Goal: Task Accomplishment & Management: Manage account settings

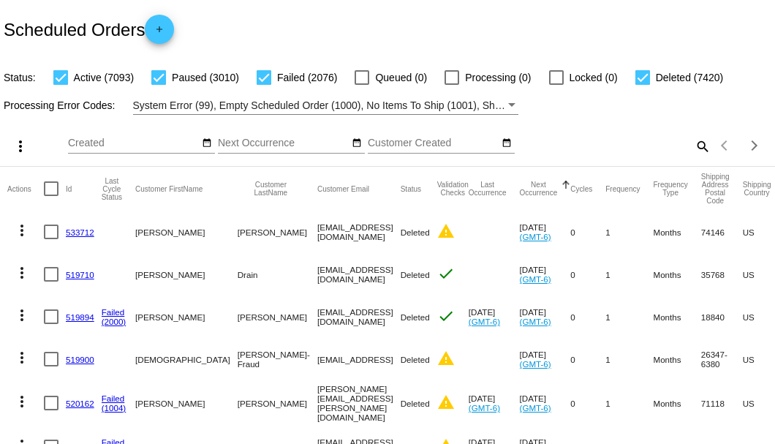
click at [693, 157] on mat-icon "search" at bounding box center [702, 146] width 18 height 23
click at [642, 81] on div at bounding box center [643, 77] width 15 height 15
click at [642, 85] on input "Deleted (7420)" at bounding box center [642, 85] width 1 height 1
checkbox input "false"
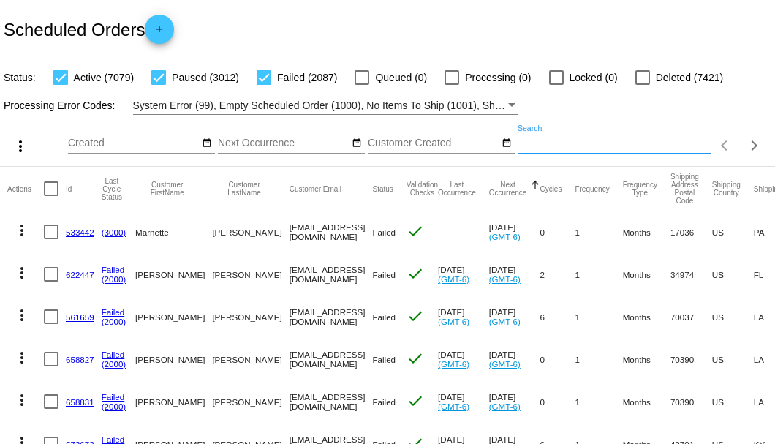
click at [640, 149] on input "Search" at bounding box center [614, 144] width 193 height 12
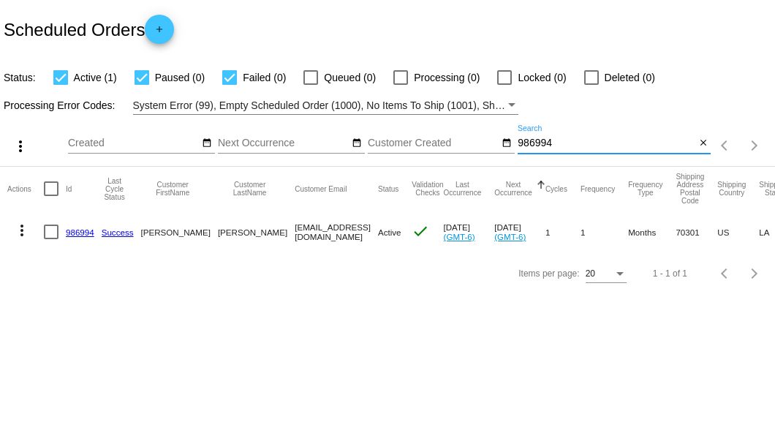
type input "986994"
click at [85, 233] on link "986994" at bounding box center [80, 232] width 29 height 10
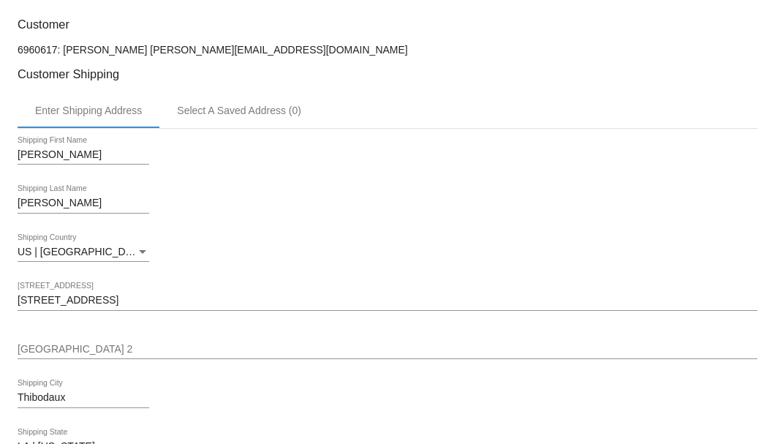
scroll to position [293, 0]
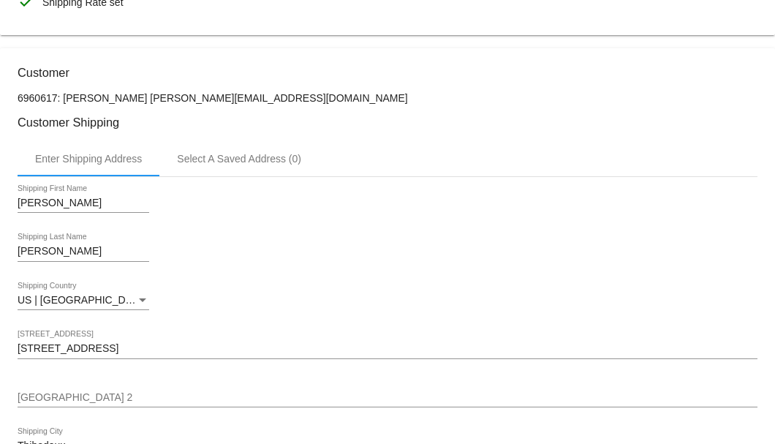
drag, startPoint x: 261, startPoint y: 94, endPoint x: 142, endPoint y: 98, distance: 119.3
click at [142, 98] on p "6960617: Ramona Kliebert kajunkoolaid@charter.net" at bounding box center [388, 98] width 740 height 12
copy p "kajunkoolaid@charter.net"
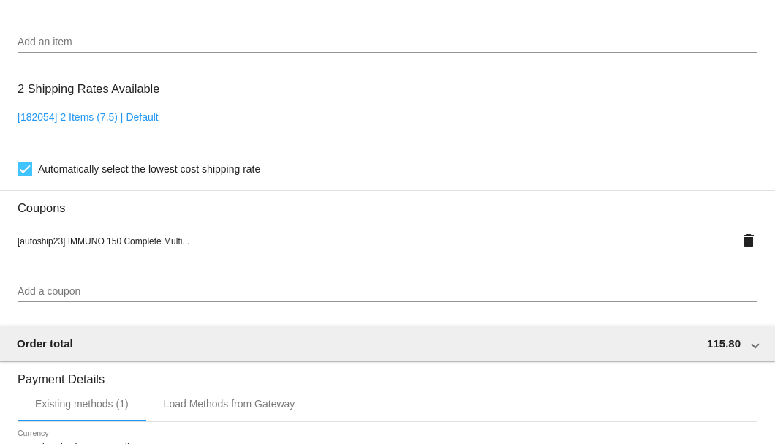
scroll to position [1412, 0]
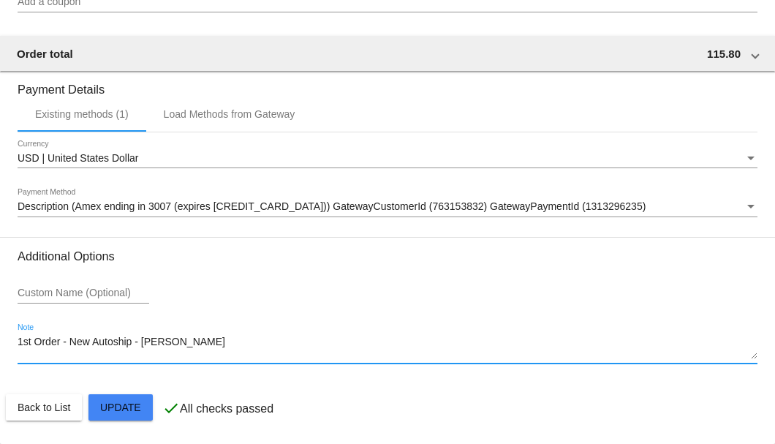
drag, startPoint x: 180, startPoint y: 350, endPoint x: 16, endPoint y: 341, distance: 164.1
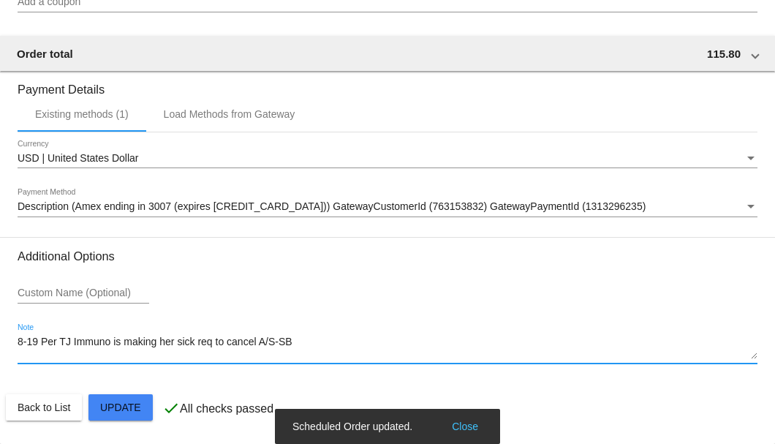
type textarea "8-19 Per TJ Immuno is making her sick req to cancel A/S-SB"
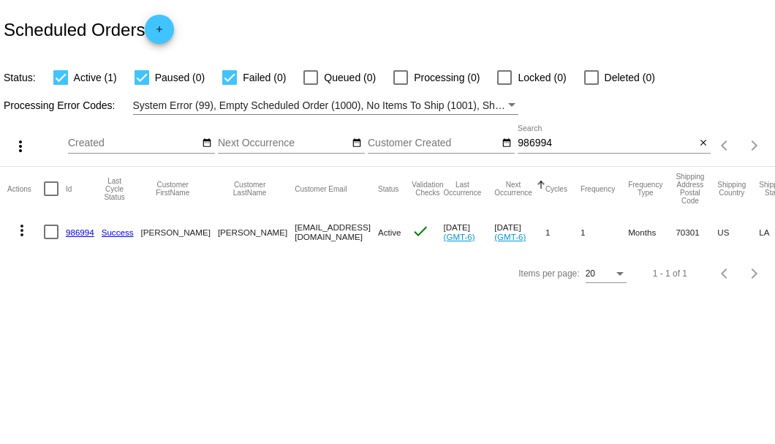
click at [50, 236] on div at bounding box center [51, 232] width 15 height 15
click at [50, 239] on input "checkbox" at bounding box center [50, 239] width 1 height 1
checkbox input "true"
click at [26, 236] on mat-icon "more_vert" at bounding box center [22, 231] width 18 height 18
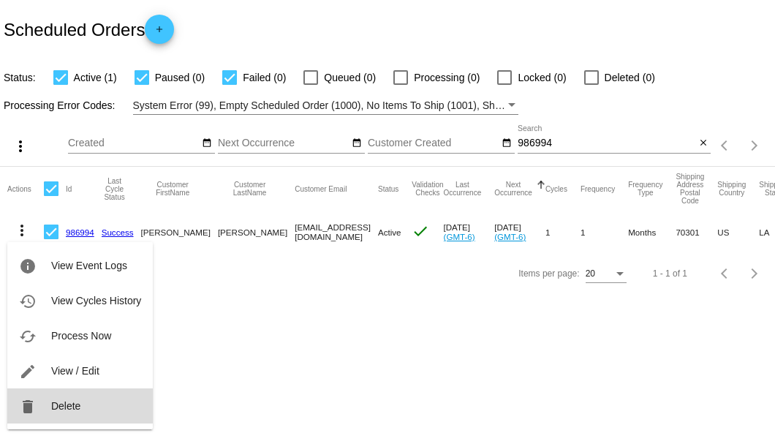
click at [69, 402] on span "Delete" at bounding box center [65, 406] width 29 height 12
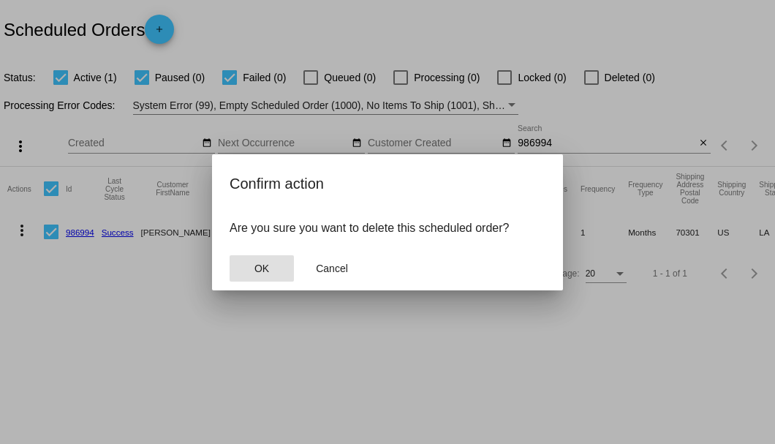
click at [269, 271] on button "OK" at bounding box center [262, 268] width 64 height 26
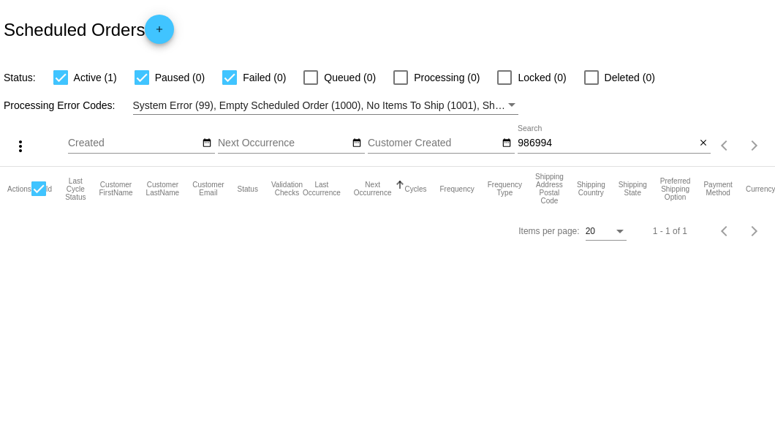
click at [562, 146] on input "986994" at bounding box center [607, 144] width 178 height 12
type input "986994"
click at [704, 145] on mat-icon "close" at bounding box center [704, 144] width 10 height 12
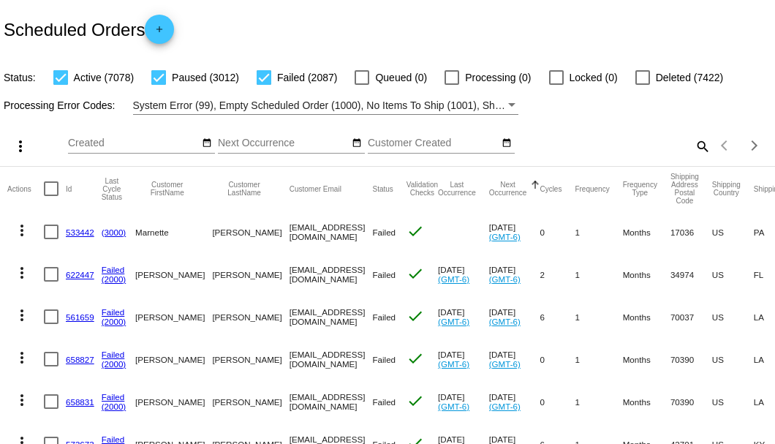
click at [702, 157] on mat-icon "search" at bounding box center [702, 146] width 18 height 23
click at [693, 149] on input "Search" at bounding box center [614, 144] width 193 height 12
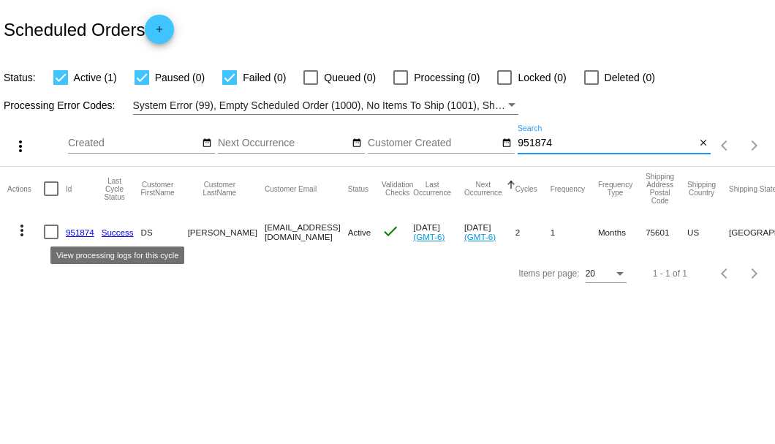
type input "951874"
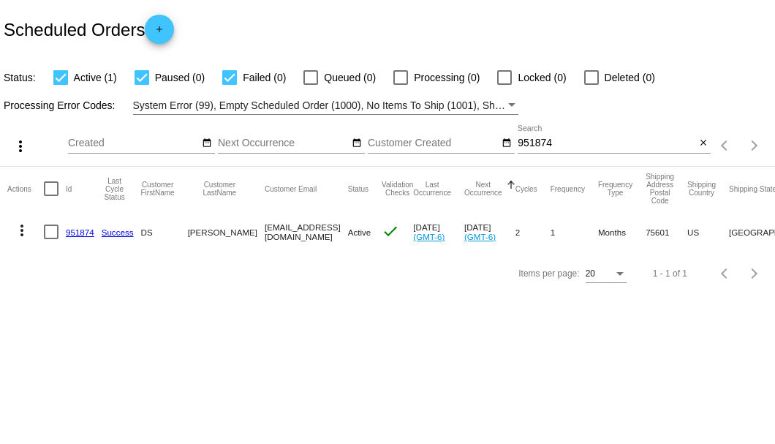
click at [72, 233] on link "951874" at bounding box center [80, 232] width 29 height 10
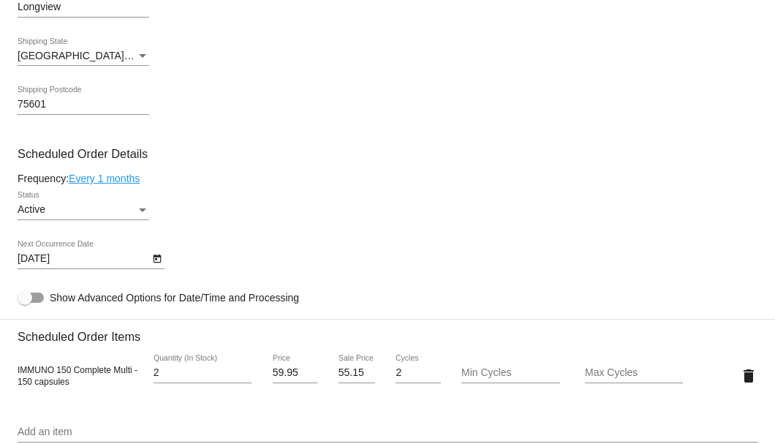
scroll to position [975, 0]
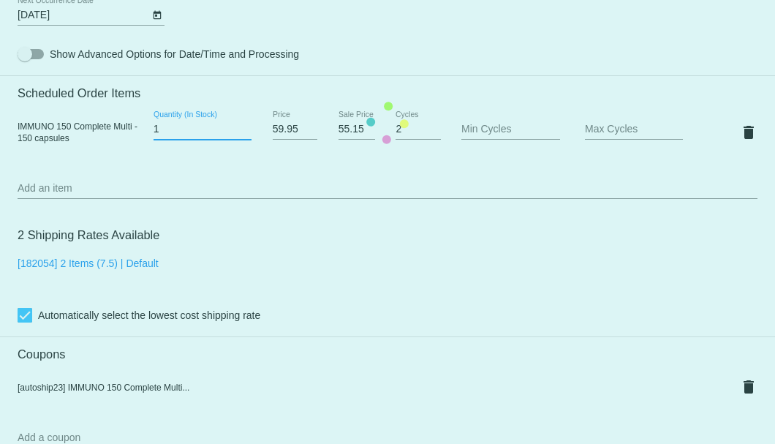
type input "1"
click at [246, 134] on input "1" at bounding box center [203, 130] width 98 height 12
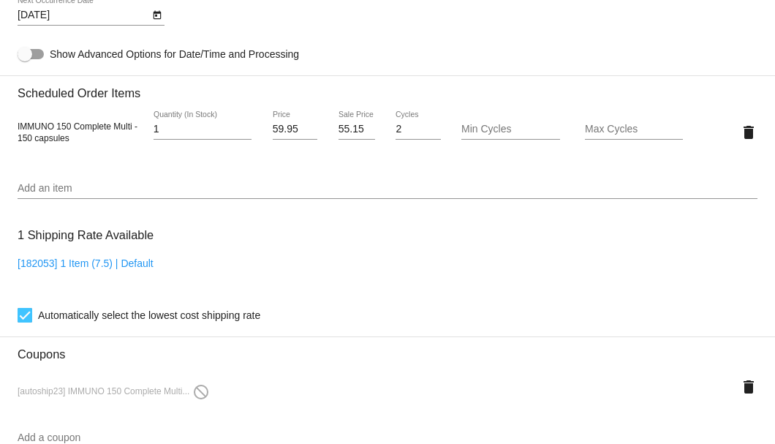
click at [334, 129] on div "55.15 Sale Price" at bounding box center [356, 132] width 61 height 42
drag, startPoint x: 339, startPoint y: 133, endPoint x: 358, endPoint y: 132, distance: 19.8
click at [358, 132] on input "55.15" at bounding box center [357, 130] width 37 height 12
type input "5"
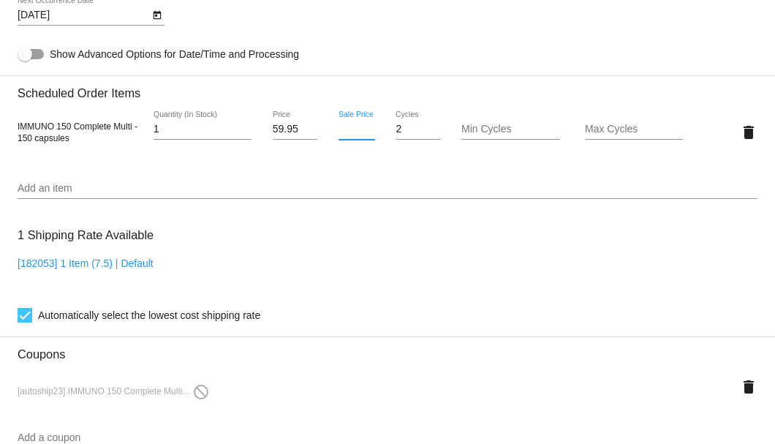
scroll to position [1219, 0]
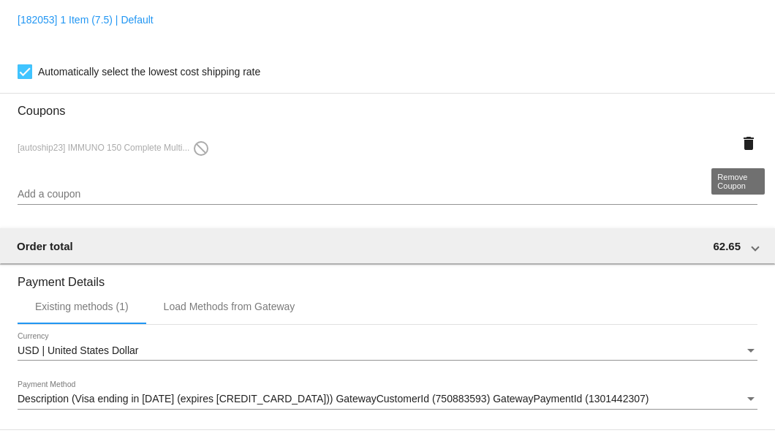
click at [745, 140] on mat-icon "delete" at bounding box center [749, 144] width 18 height 18
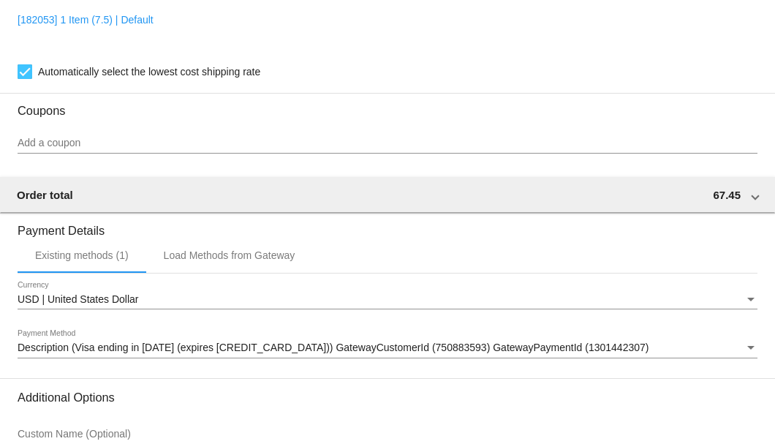
click at [138, 145] on input "Add a coupon" at bounding box center [388, 144] width 740 height 12
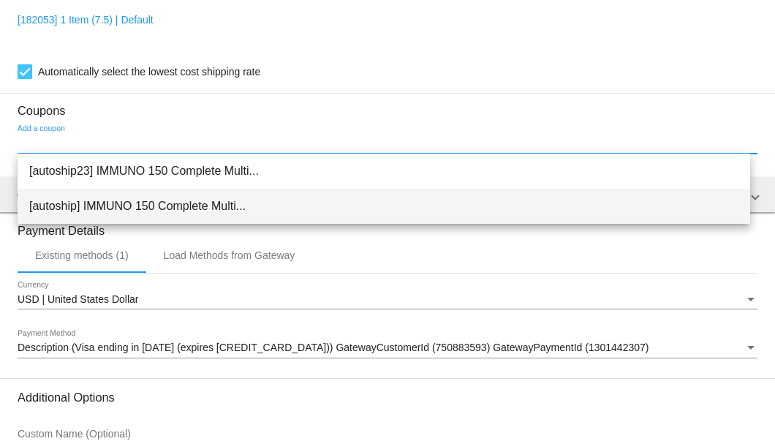
click at [151, 197] on span "[autoship] IMMUNO 150 Complete Multi..." at bounding box center [384, 206] width 710 height 35
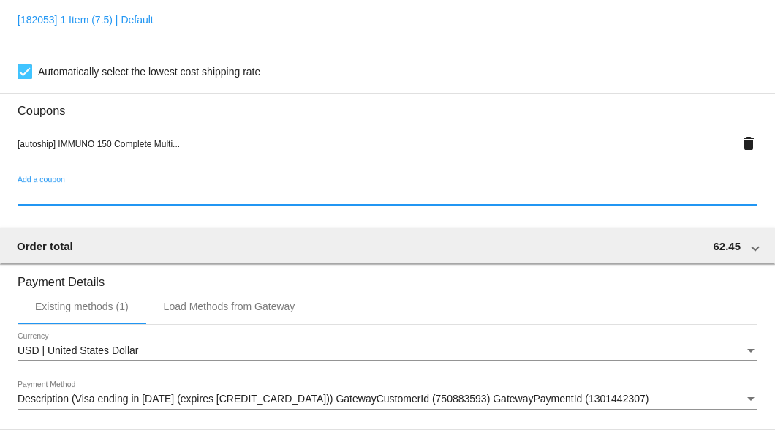
scroll to position [1412, 0]
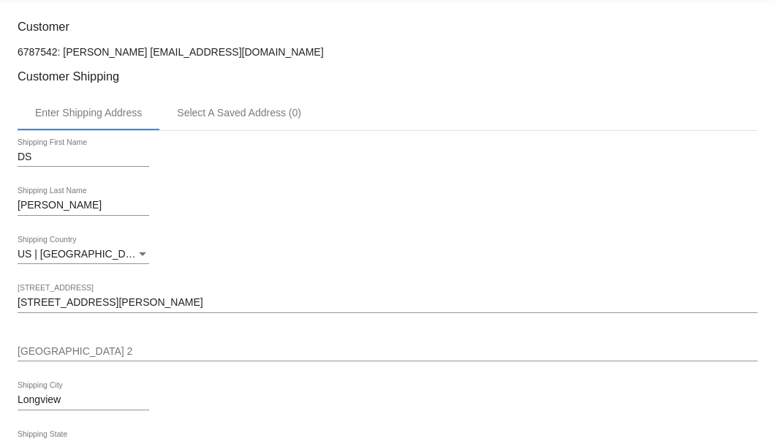
scroll to position [143, 0]
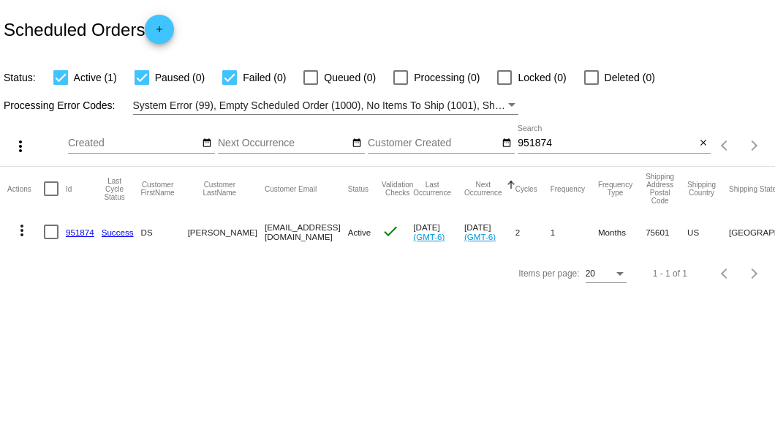
drag, startPoint x: 231, startPoint y: 231, endPoint x: 331, endPoint y: 232, distance: 100.2
click at [331, 232] on mat-row "more_vert 951874 Success DS Meyer dmeme6750@gmail.com Active check Jul 22 2025 …" at bounding box center [548, 232] width 1083 height 42
copy mat-row "dmeme6750@gmail.com"
click at [82, 233] on link "951874" at bounding box center [80, 232] width 29 height 10
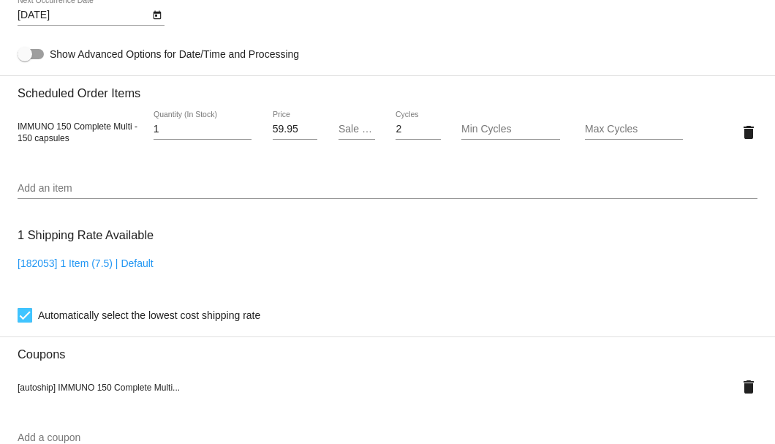
scroll to position [1170, 0]
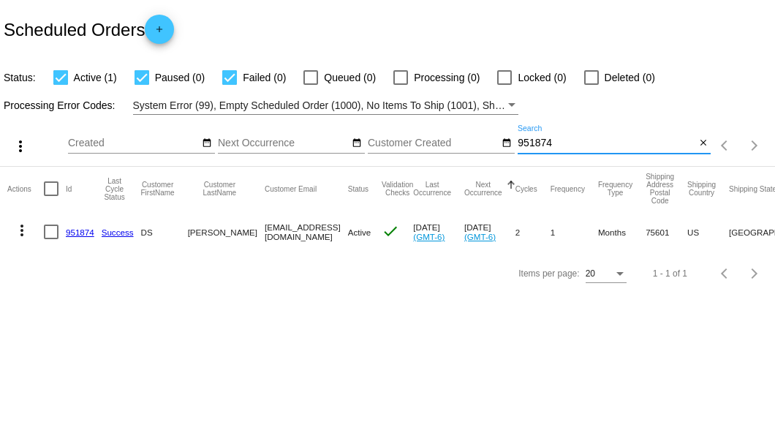
click at [548, 143] on input "951874" at bounding box center [607, 144] width 178 height 12
paste input "672542"
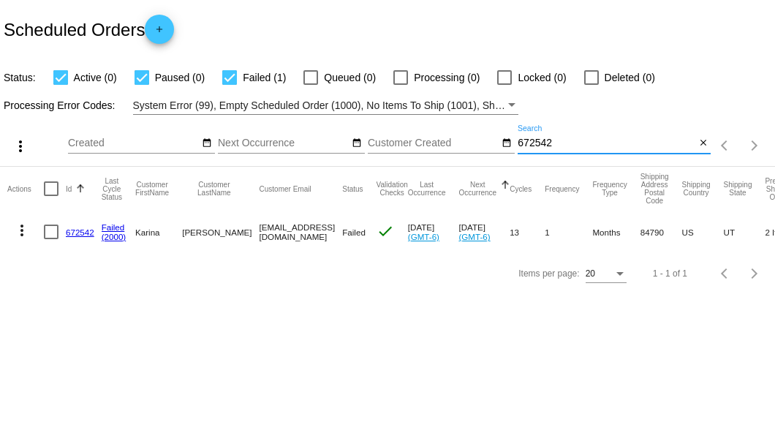
type input "672542"
click at [50, 231] on div at bounding box center [51, 232] width 15 height 15
click at [50, 239] on input "checkbox" at bounding box center [50, 239] width 1 height 1
checkbox input "true"
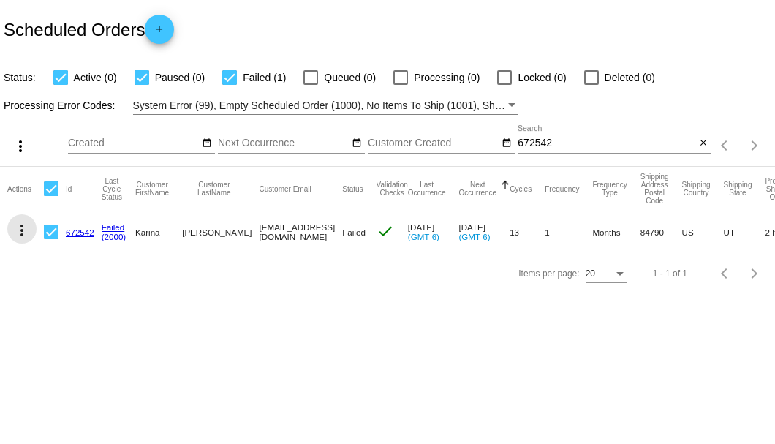
click at [20, 230] on mat-icon "more_vert" at bounding box center [22, 231] width 18 height 18
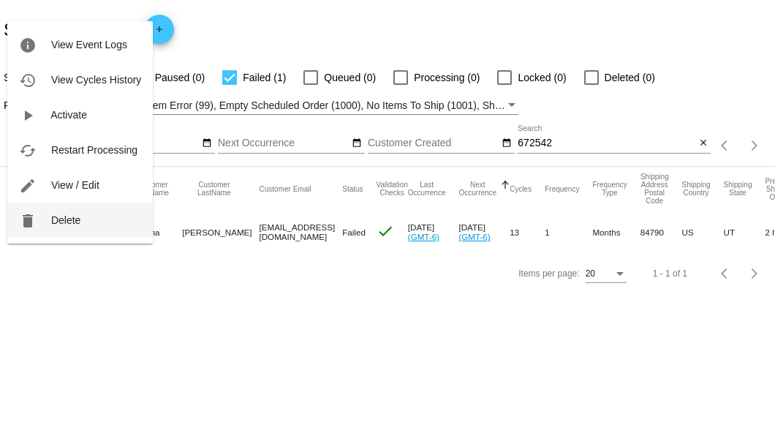
click at [72, 219] on span "Delete" at bounding box center [65, 220] width 29 height 12
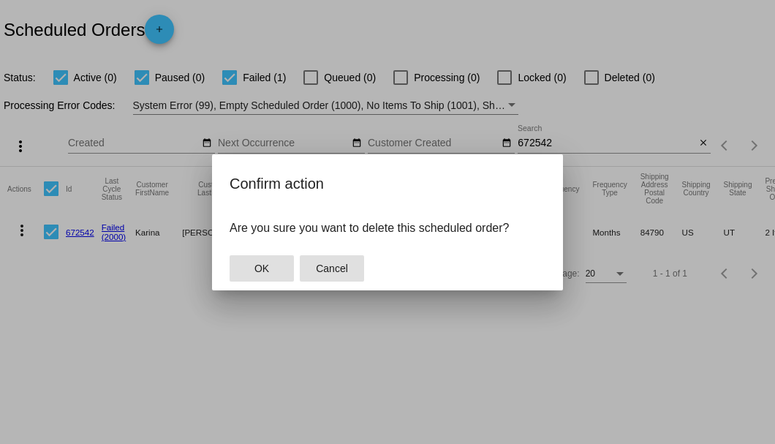
click at [329, 270] on span "Cancel" at bounding box center [332, 269] width 32 height 12
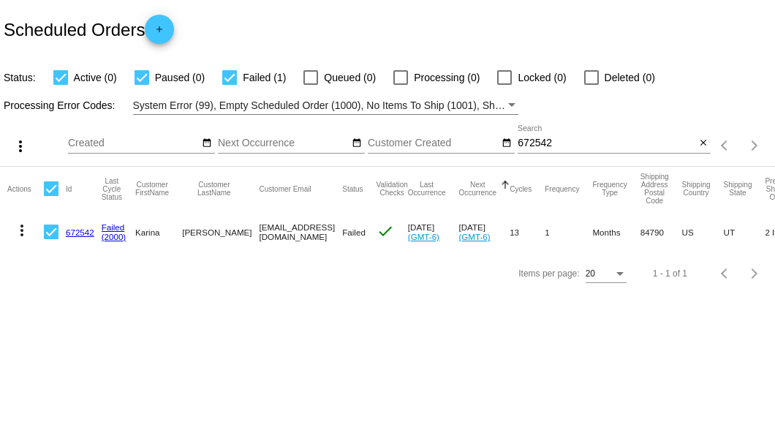
drag, startPoint x: 228, startPoint y: 230, endPoint x: 331, endPoint y: 232, distance: 102.4
click at [331, 232] on mat-row "more_vert 672542 Failed (2000) Karina Iverson karinabiverson@gmail.com Failed c…" at bounding box center [519, 232] width 1024 height 42
copy mat-row "karinabiverson@gmail.com"
click at [18, 233] on mat-icon "more_vert" at bounding box center [22, 231] width 18 height 18
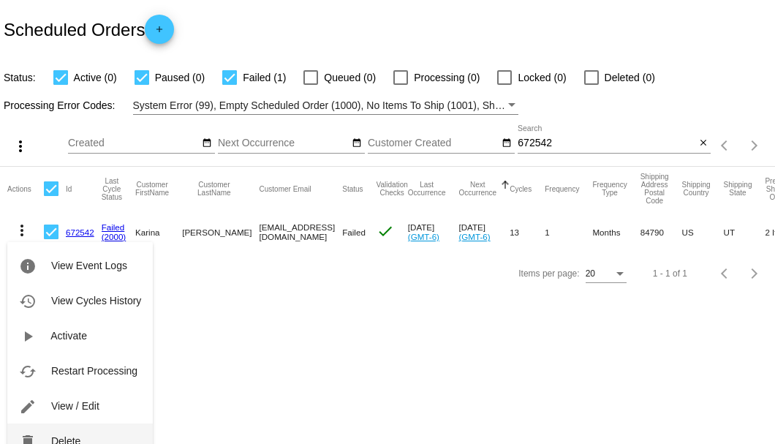
click at [61, 437] on span "Delete" at bounding box center [65, 441] width 29 height 12
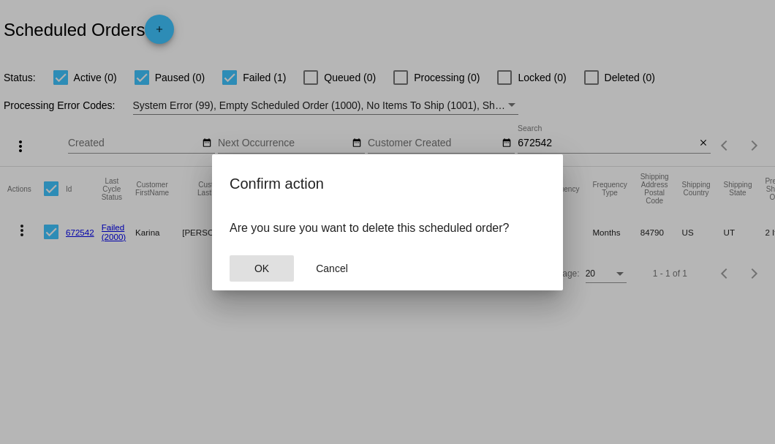
click at [249, 274] on button "OK" at bounding box center [262, 268] width 64 height 26
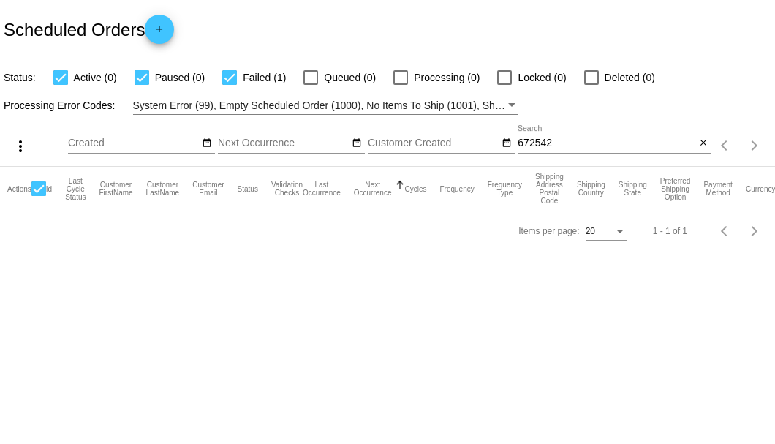
click at [523, 144] on input "672542" at bounding box center [607, 144] width 178 height 12
paste input "mulderiglarry@yahoo.com"
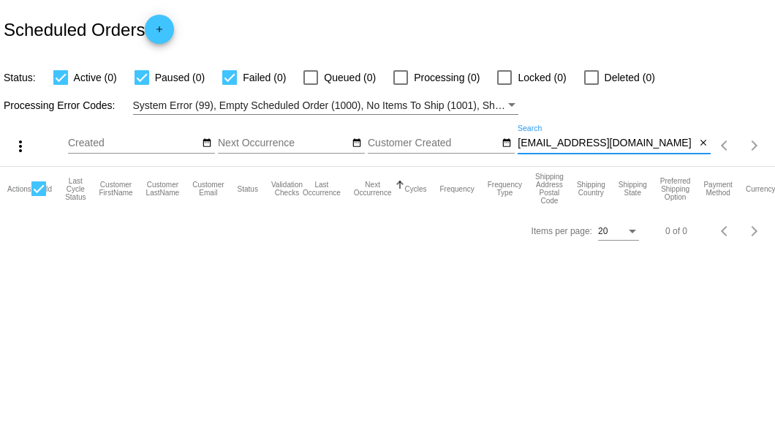
drag, startPoint x: 647, startPoint y: 142, endPoint x: 520, endPoint y: 143, distance: 126.5
click at [520, 143] on input "mulderiglarry@yahoo.com" at bounding box center [607, 144] width 178 height 12
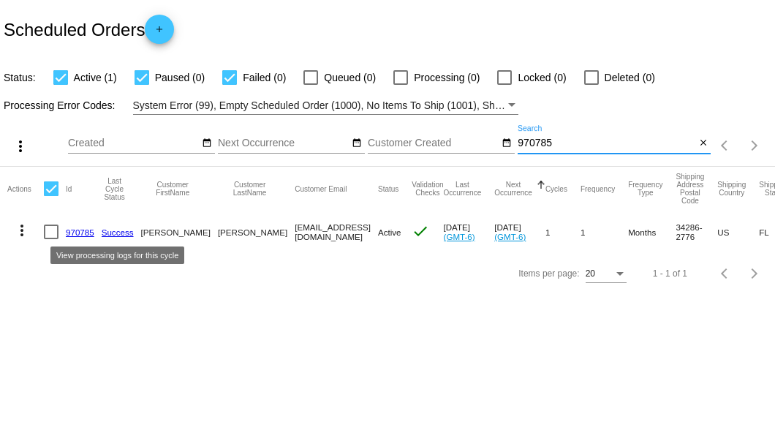
type input "970785"
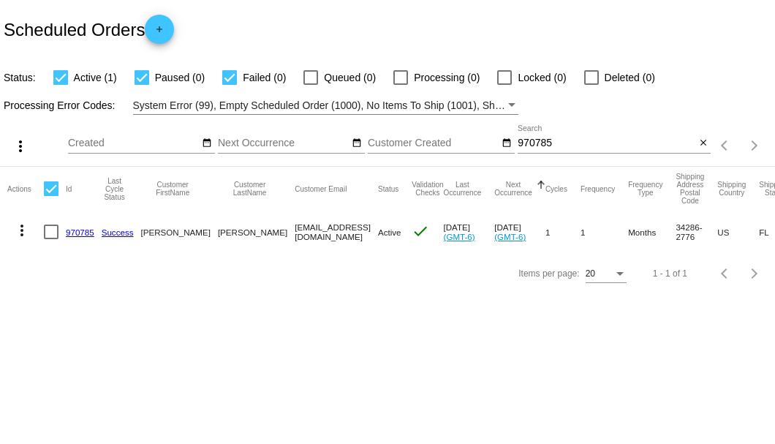
click at [79, 233] on link "970785" at bounding box center [80, 232] width 29 height 10
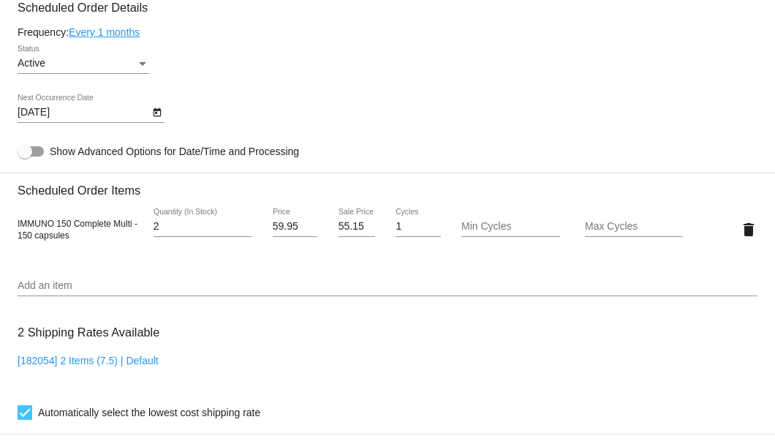
scroll to position [780, 0]
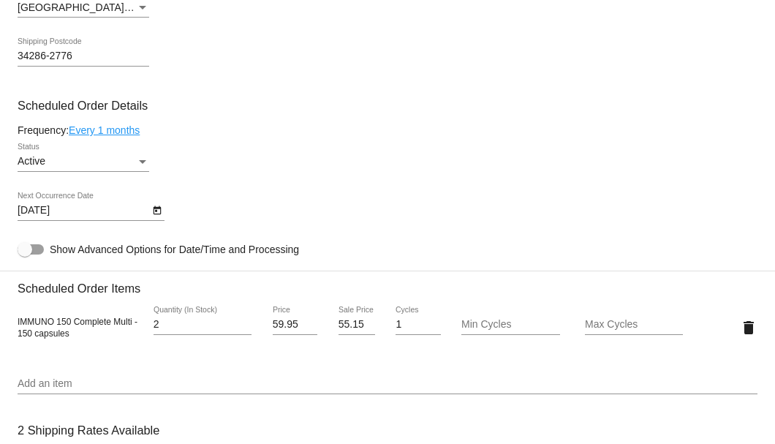
click at [129, 130] on link "Every 1 months" at bounding box center [104, 130] width 71 height 12
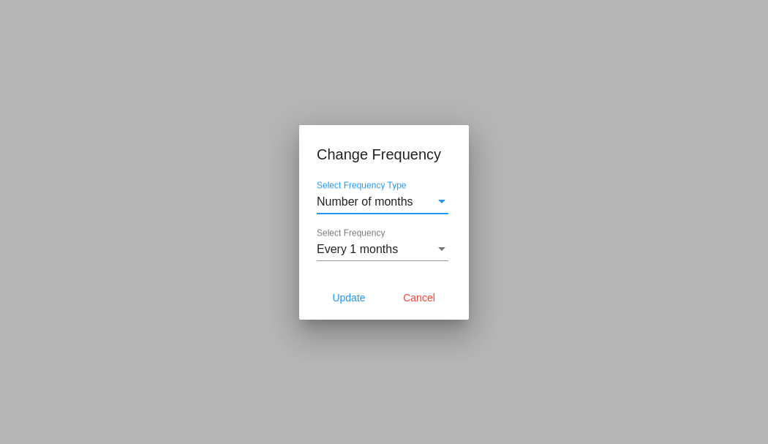
click at [373, 249] on span "Every 1 months" at bounding box center [357, 249] width 81 height 12
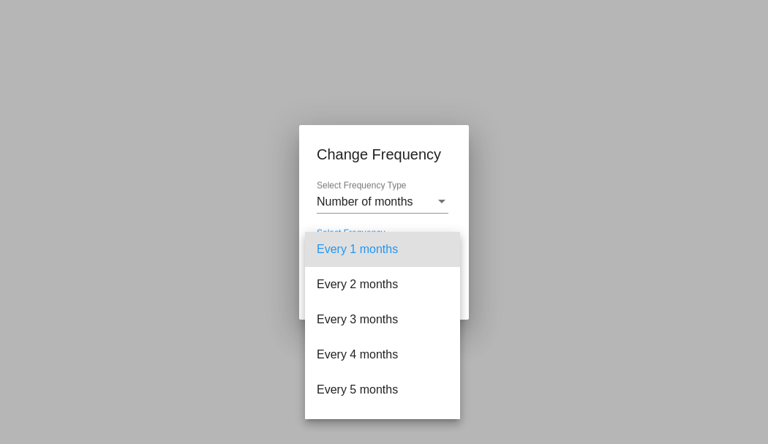
click at [239, 271] on div at bounding box center [384, 222] width 768 height 444
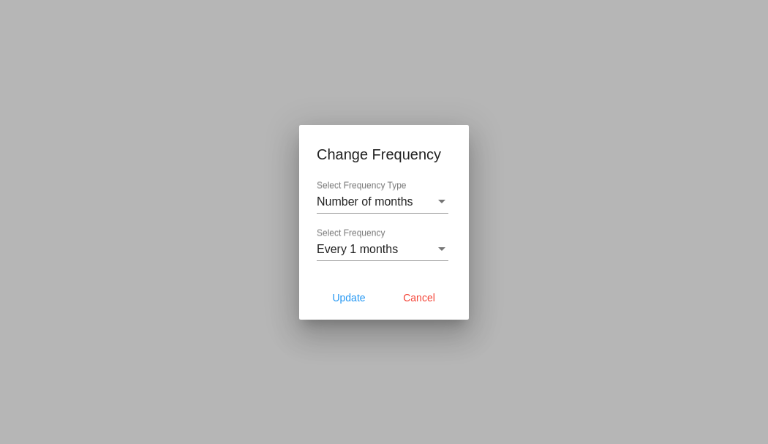
click at [239, 271] on div at bounding box center [384, 222] width 768 height 444
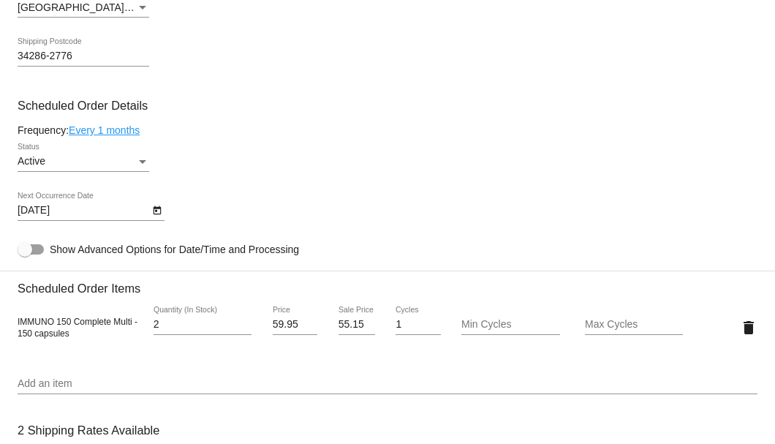
click at [130, 132] on link "Every 1 months" at bounding box center [104, 130] width 71 height 12
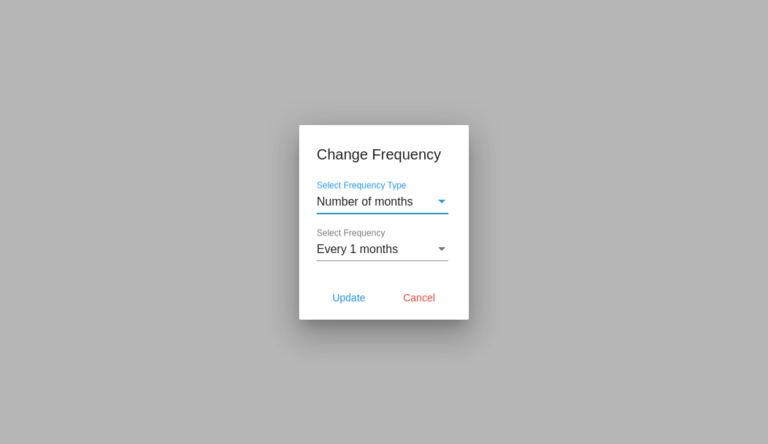
click at [414, 245] on div "Every 1 months" at bounding box center [376, 249] width 118 height 13
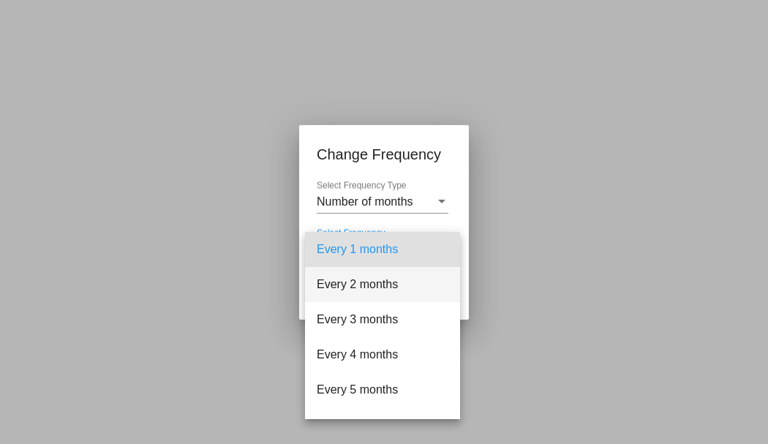
click at [385, 282] on span "Every 2 months" at bounding box center [383, 284] width 132 height 35
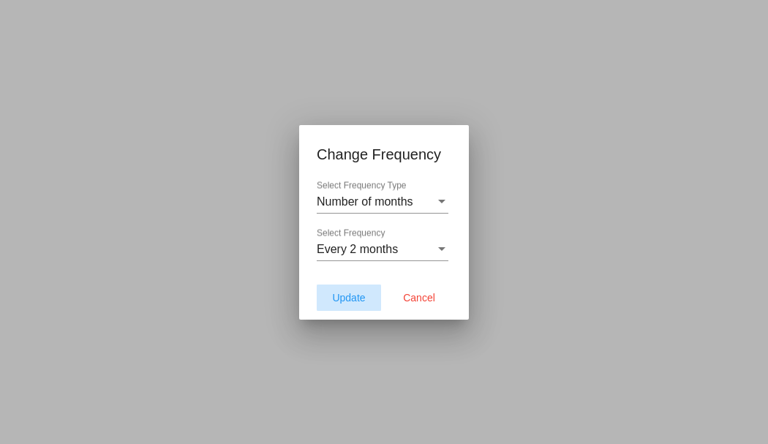
click at [357, 291] on button "Update" at bounding box center [349, 298] width 64 height 26
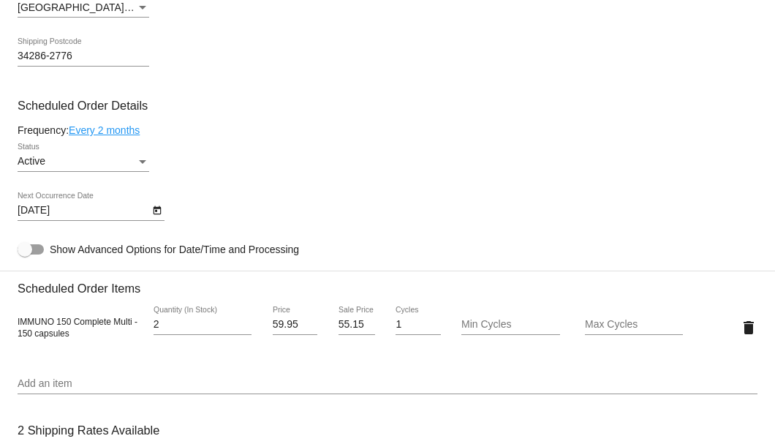
click at [157, 214] on icon "Open calendar" at bounding box center [157, 211] width 10 height 18
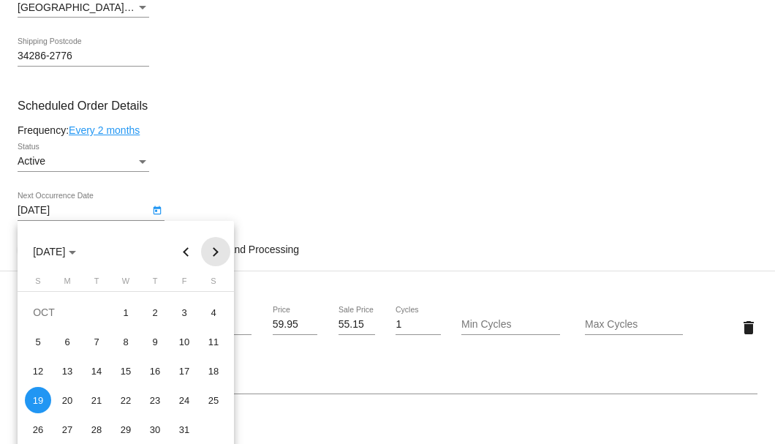
click at [207, 250] on button "Next month" at bounding box center [215, 251] width 29 height 29
click at [193, 252] on button "Previous month" at bounding box center [186, 251] width 29 height 29
click at [192, 252] on button "Previous month" at bounding box center [186, 251] width 29 height 29
click at [157, 344] on div "4" at bounding box center [155, 341] width 26 height 26
type input "9/4/2025"
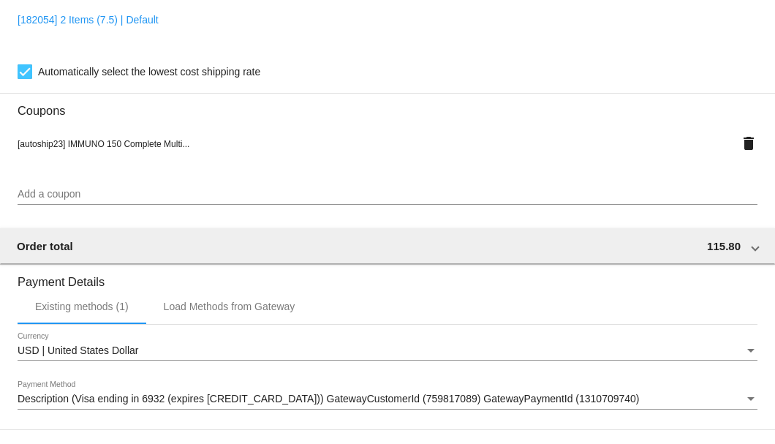
scroll to position [1412, 0]
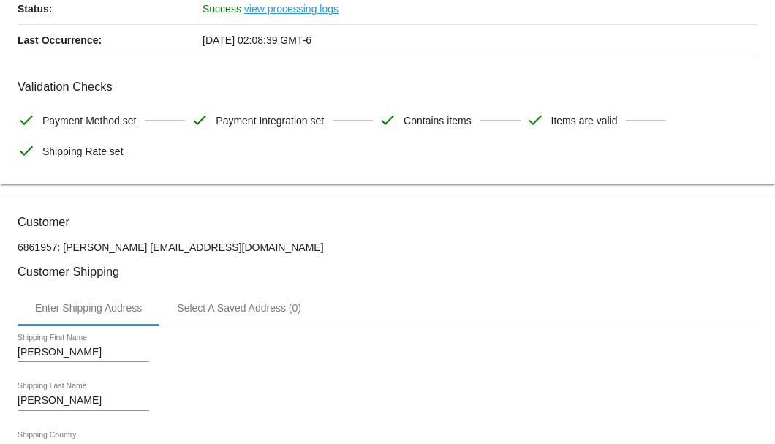
scroll to position [0, 0]
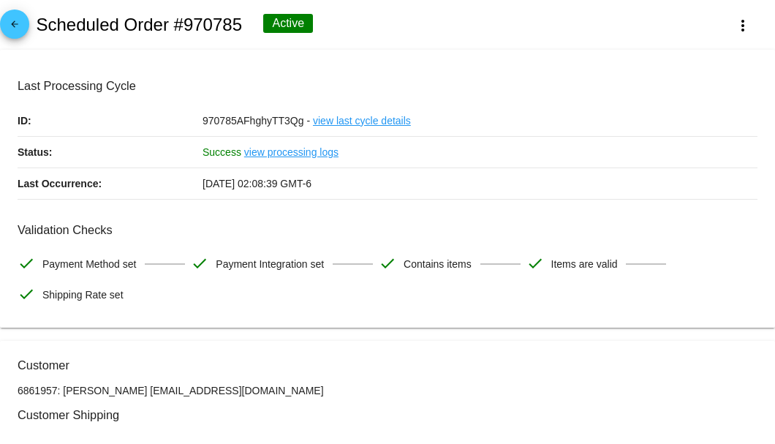
drag, startPoint x: 246, startPoint y: 389, endPoint x: 120, endPoint y: 392, distance: 125.8
click at [120, 392] on p "6861957: John Parker johnparker21@outlook.com" at bounding box center [388, 391] width 740 height 12
copy p "johnparker21@outlook.com"
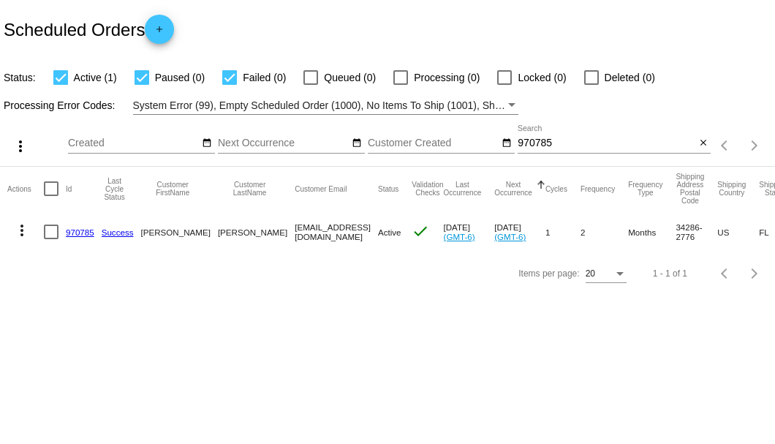
click at [84, 227] on link "970785" at bounding box center [80, 232] width 29 height 10
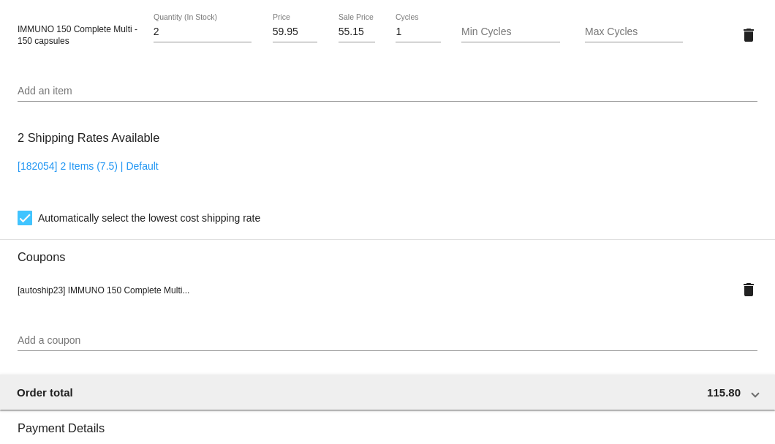
scroll to position [878, 0]
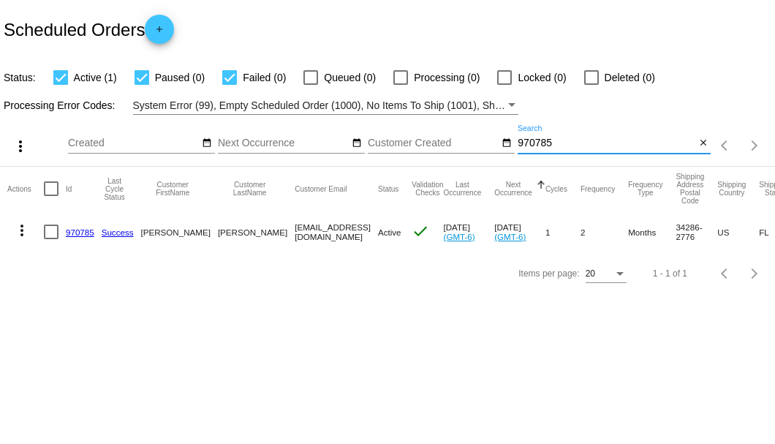
click at [542, 145] on input "970785" at bounding box center [607, 144] width 178 height 12
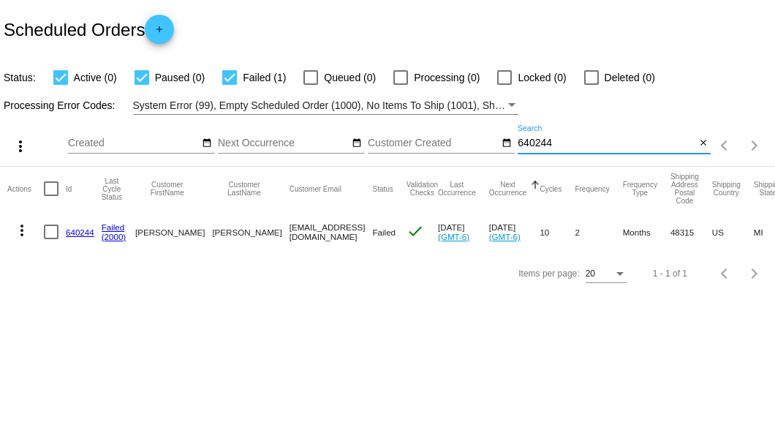
type input "640244"
click at [83, 228] on link "640244" at bounding box center [80, 232] width 29 height 10
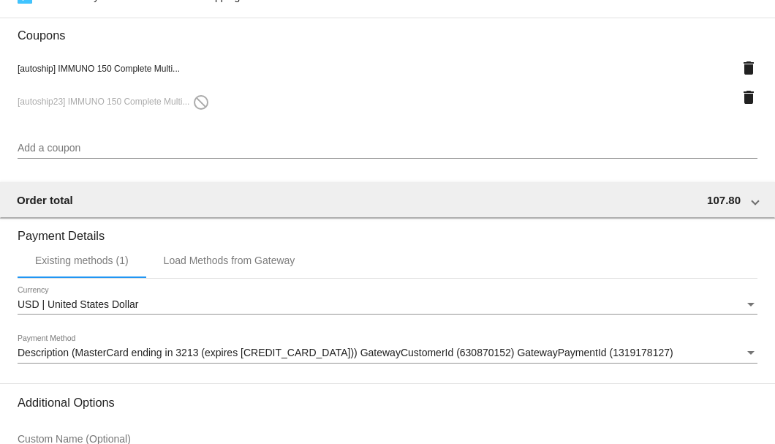
scroll to position [1189, 0]
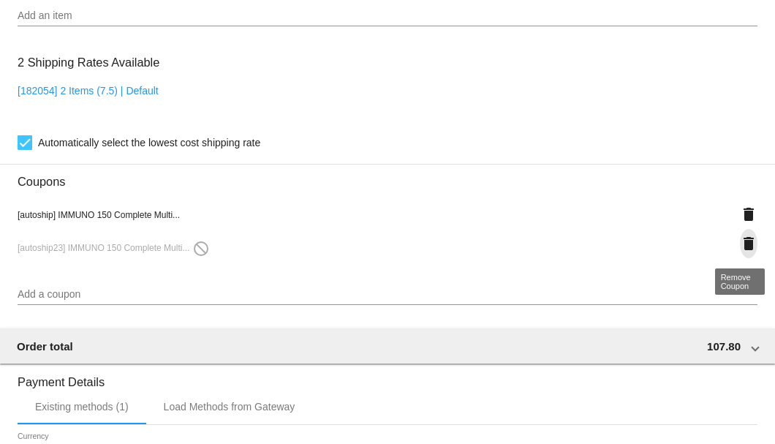
click at [740, 238] on mat-icon "delete" at bounding box center [749, 244] width 18 height 18
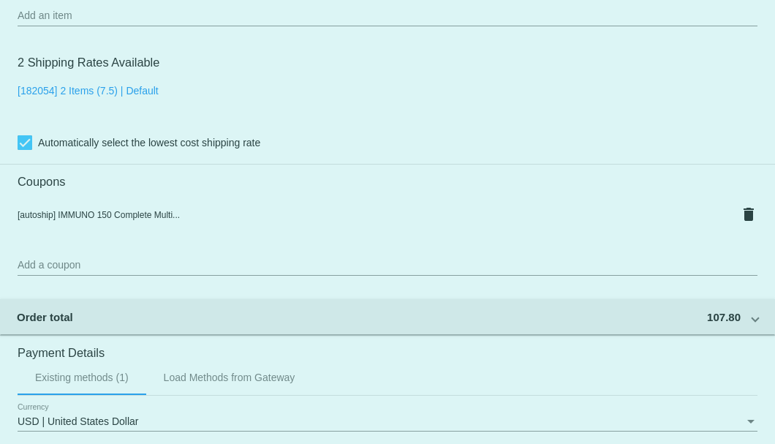
scroll to position [1043, 0]
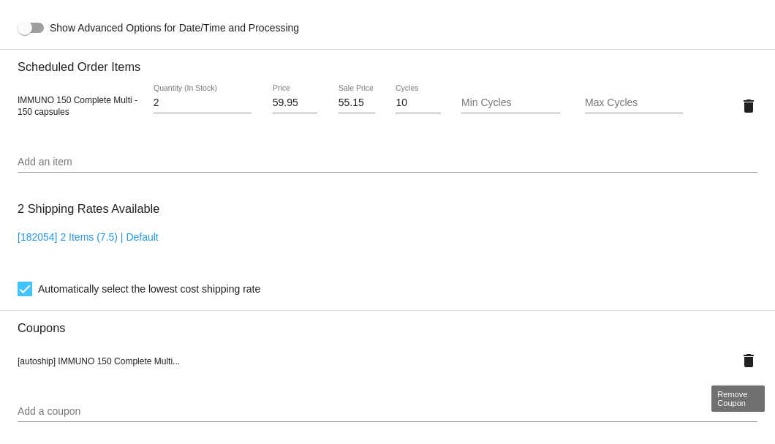
click at [743, 360] on mat-icon "delete" at bounding box center [749, 361] width 18 height 18
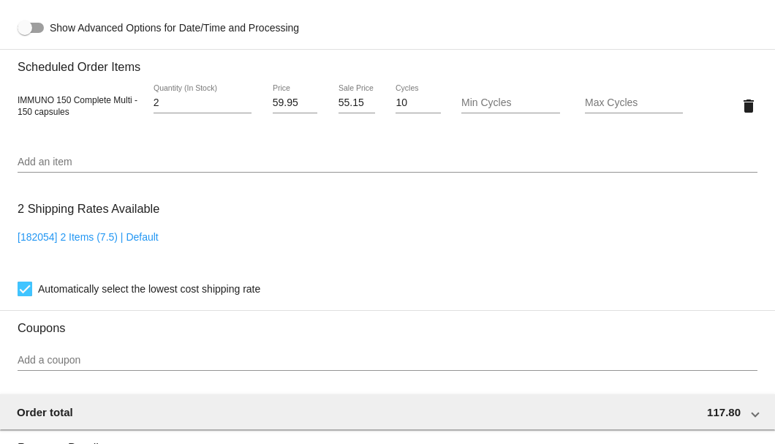
scroll to position [1238, 0]
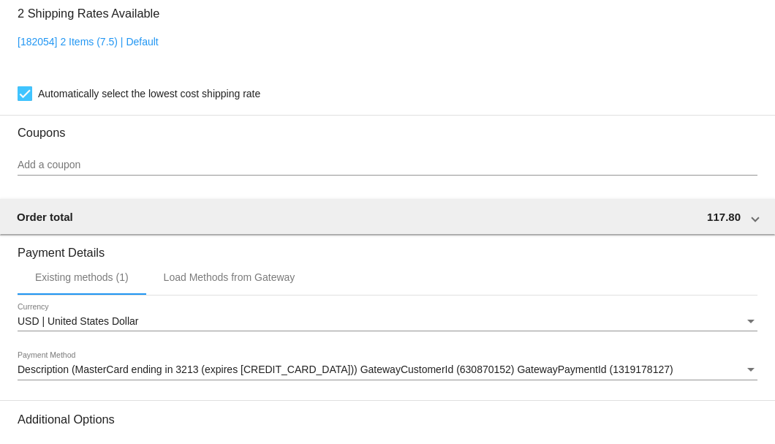
click at [92, 162] on input "Add a coupon" at bounding box center [388, 165] width 740 height 12
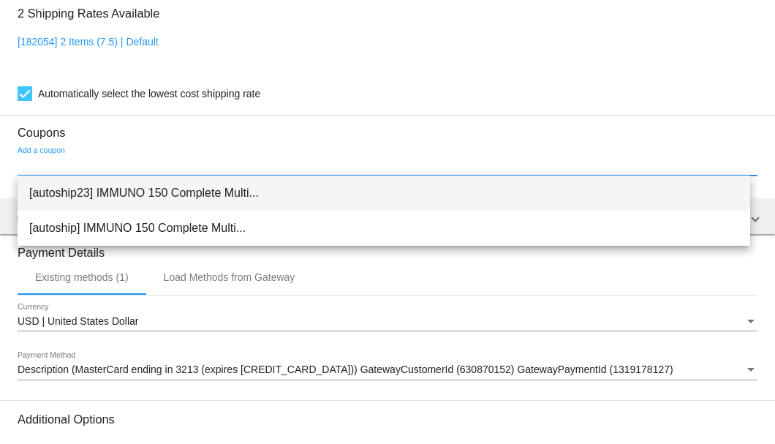
click at [98, 189] on span "[autoship23] IMMUNO 150 Complete Multi..." at bounding box center [384, 193] width 710 height 35
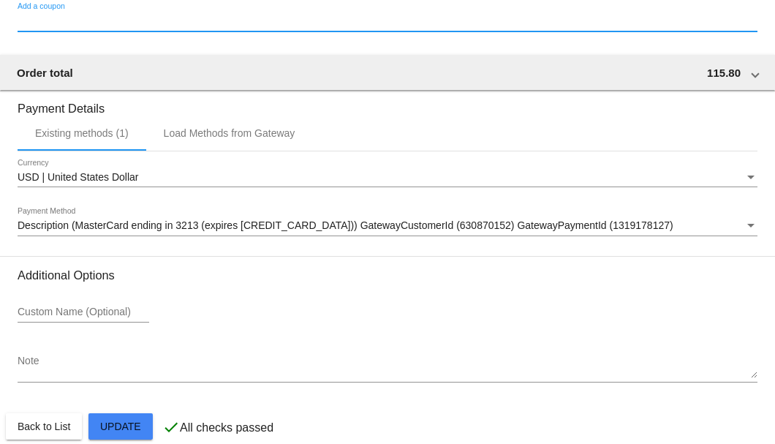
scroll to position [1453, 0]
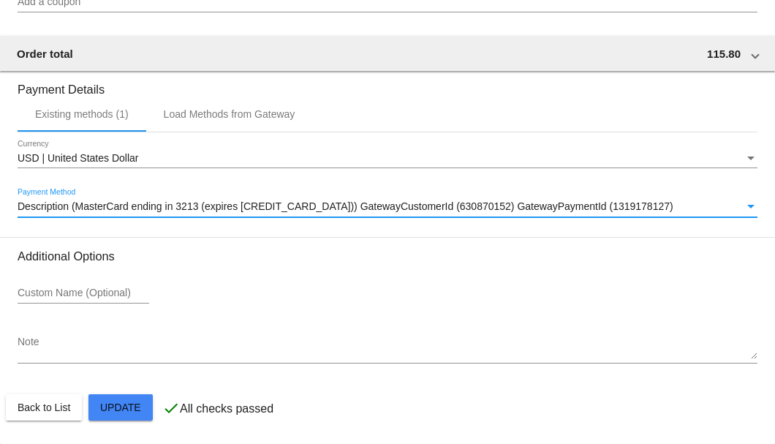
click at [108, 208] on span "Description (MasterCard ending in 3213 (expires 01/30)) GatewayCustomerId (6308…" at bounding box center [346, 206] width 656 height 12
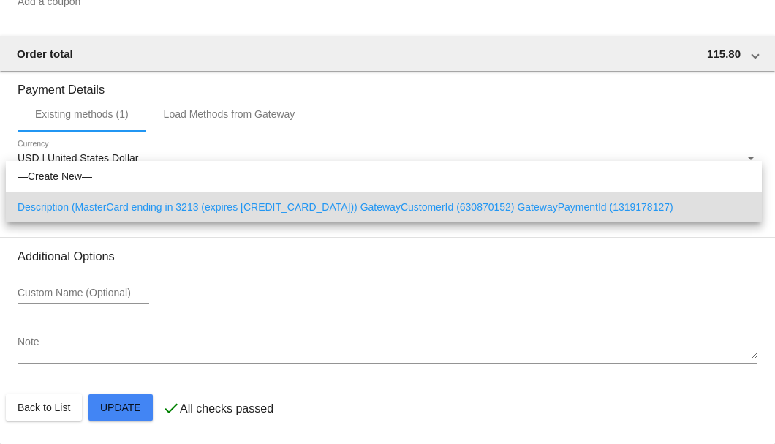
click at [57, 334] on div at bounding box center [387, 222] width 775 height 444
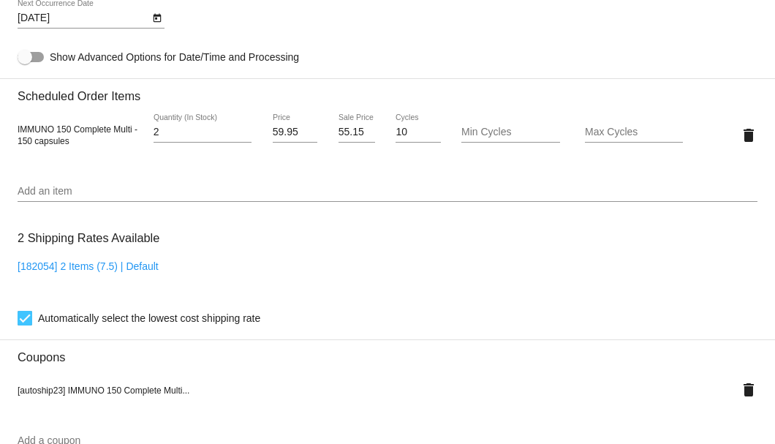
scroll to position [917, 0]
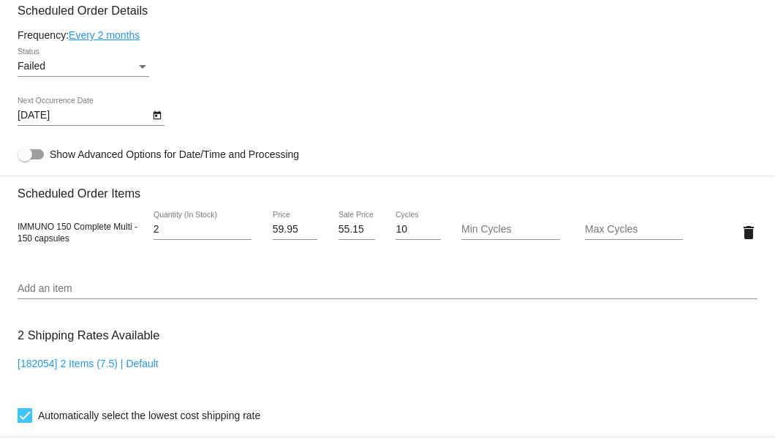
click at [151, 118] on button "Open calendar" at bounding box center [156, 114] width 15 height 15
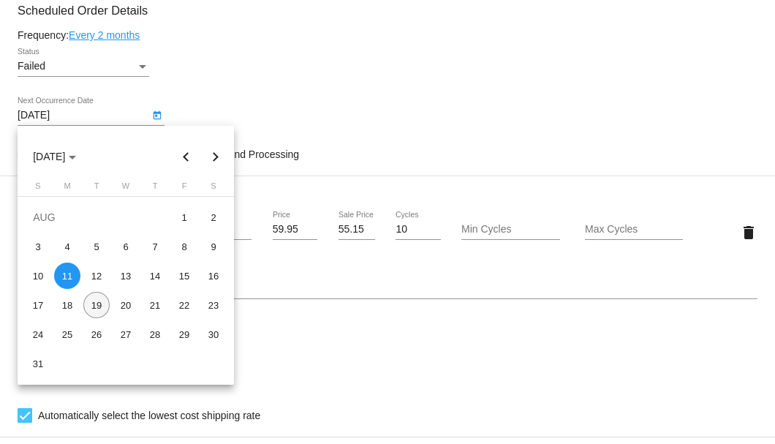
click at [98, 311] on div "19" at bounding box center [96, 305] width 26 height 26
type input "8/19/2025"
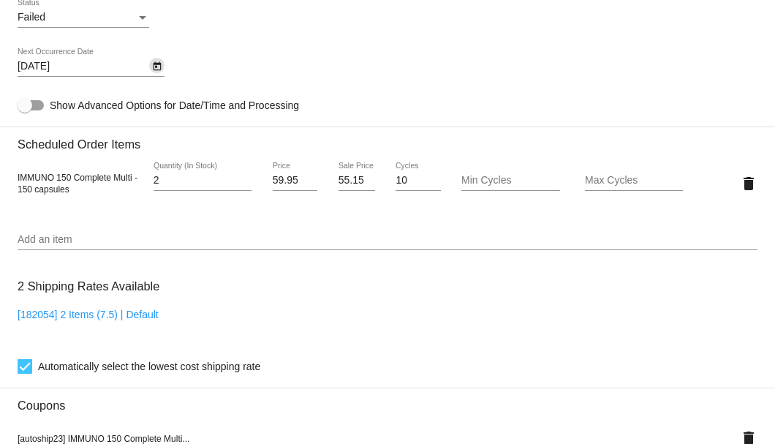
scroll to position [819, 0]
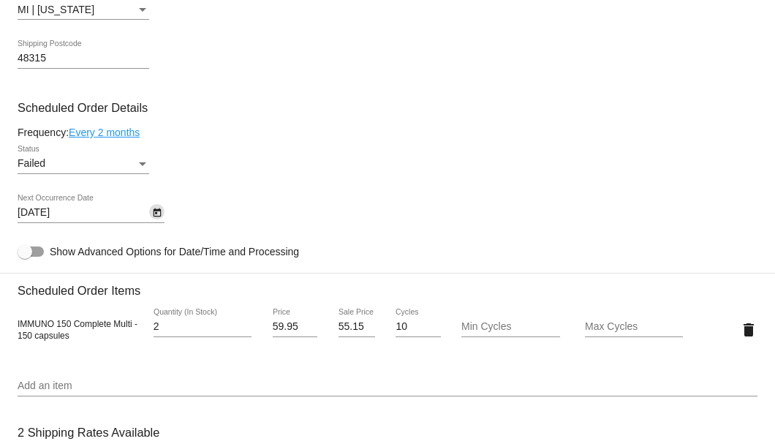
click at [140, 162] on div "Status" at bounding box center [142, 164] width 7 height 4
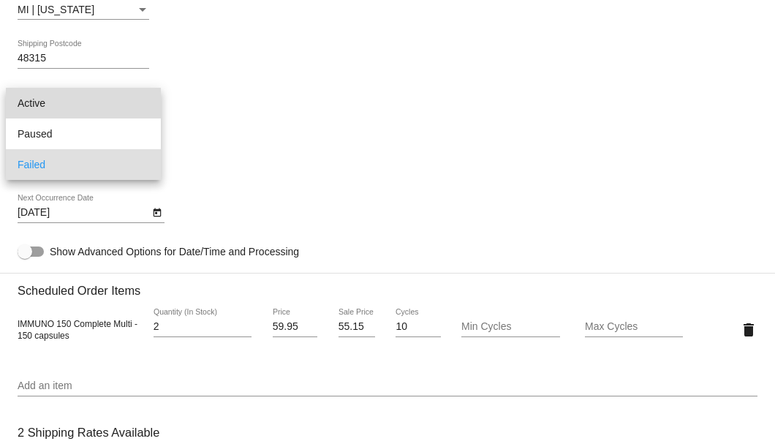
click at [102, 103] on span "Active" at bounding box center [84, 103] width 132 height 31
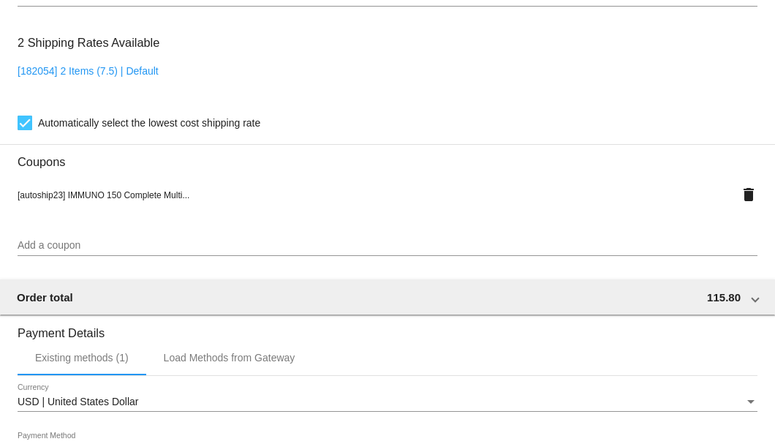
scroll to position [1453, 0]
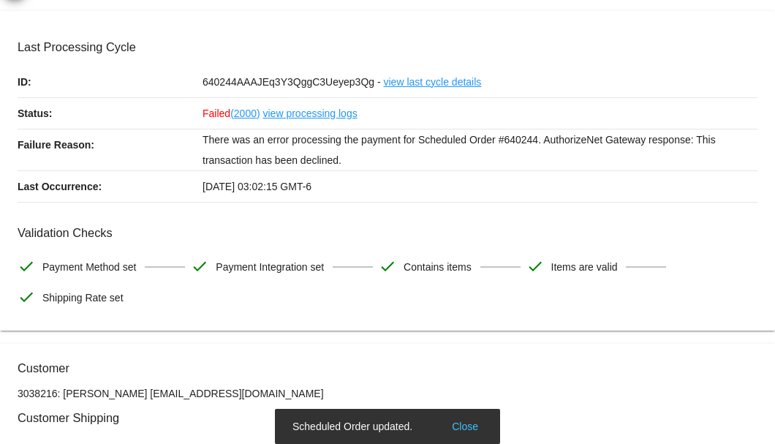
scroll to position [0, 0]
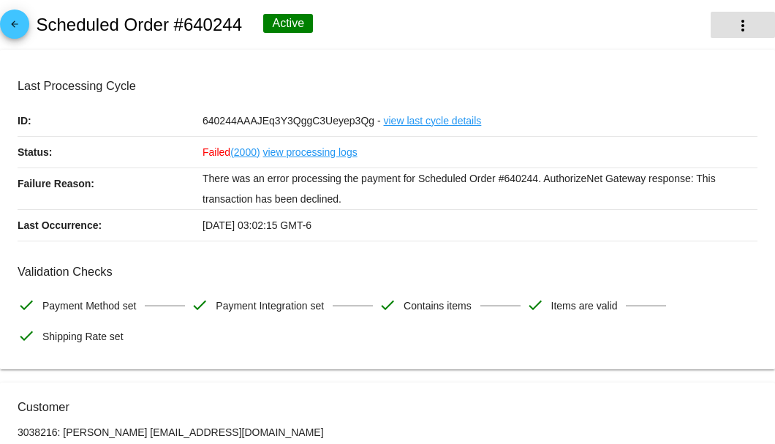
click at [736, 25] on mat-icon "more_vert" at bounding box center [743, 26] width 18 height 18
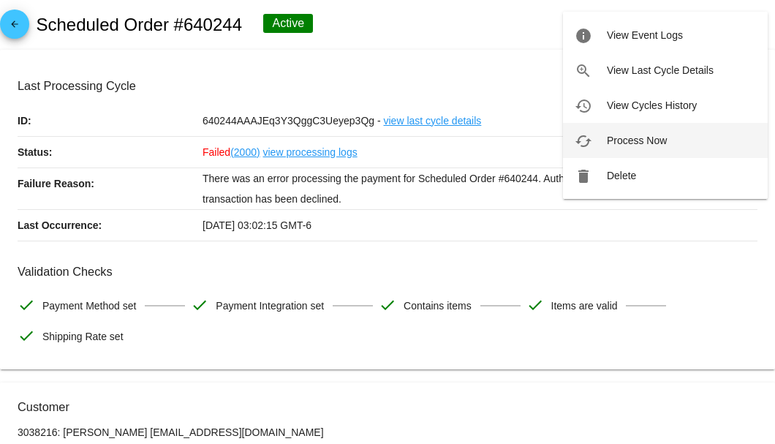
click at [635, 137] on span "Process Now" at bounding box center [637, 141] width 60 height 12
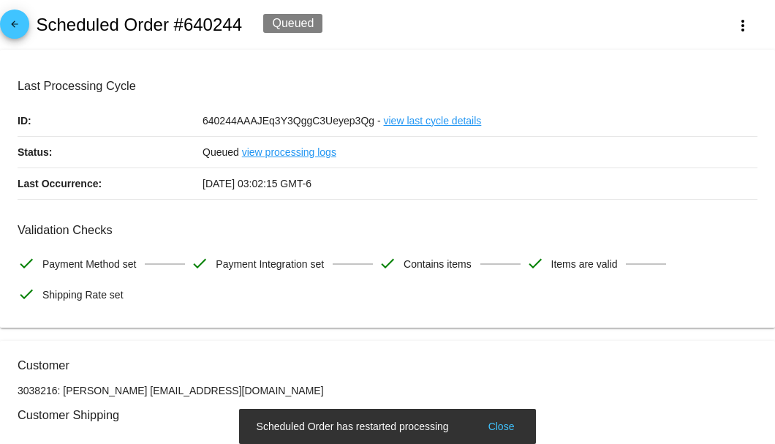
scroll to position [195, 0]
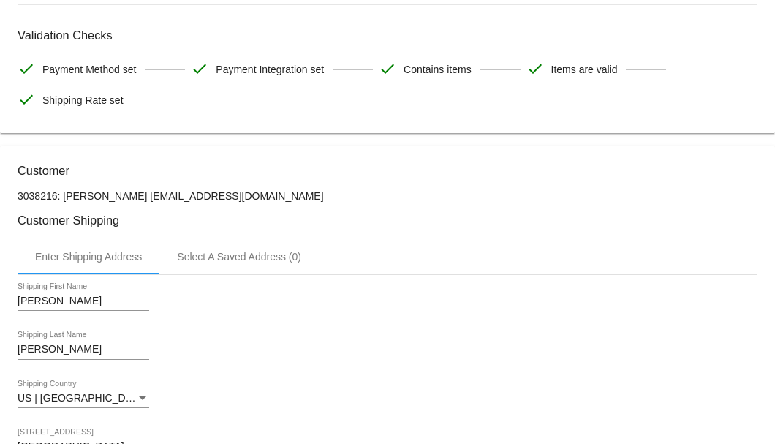
drag, startPoint x: 269, startPoint y: 192, endPoint x: 157, endPoint y: 197, distance: 112.0
click at [157, 197] on p "3038216: Nunzio Provenzano attyprovenzano@att.com" at bounding box center [388, 196] width 740 height 12
copy p "attyprovenzano@att.com"
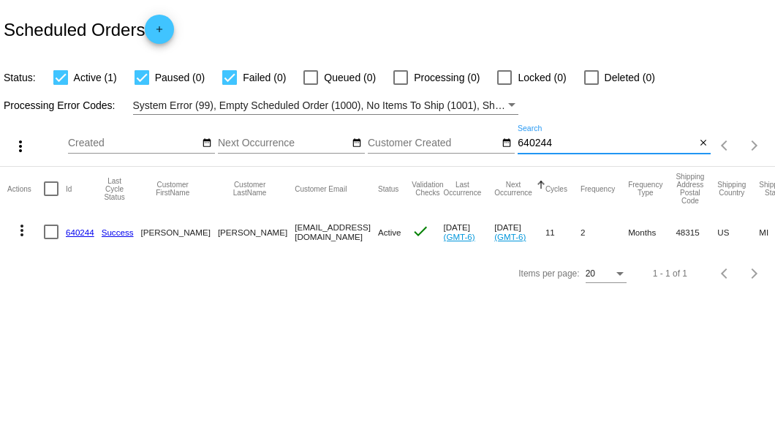
click at [546, 148] on input "640244" at bounding box center [607, 144] width 178 height 12
type input "900522"
click at [74, 233] on link "900522" at bounding box center [80, 232] width 29 height 10
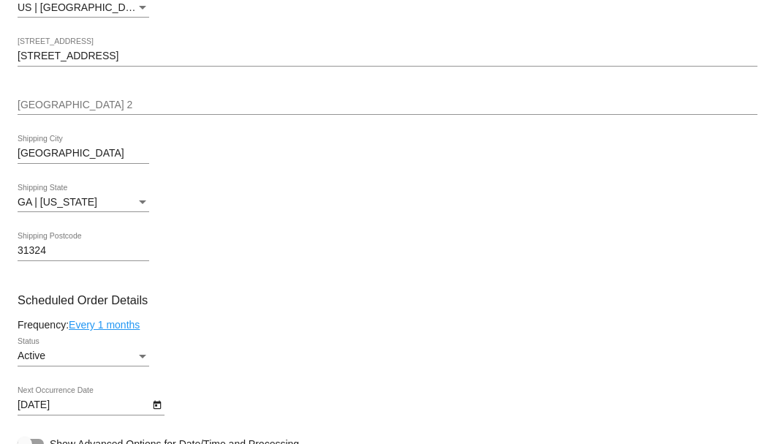
scroll to position [731, 0]
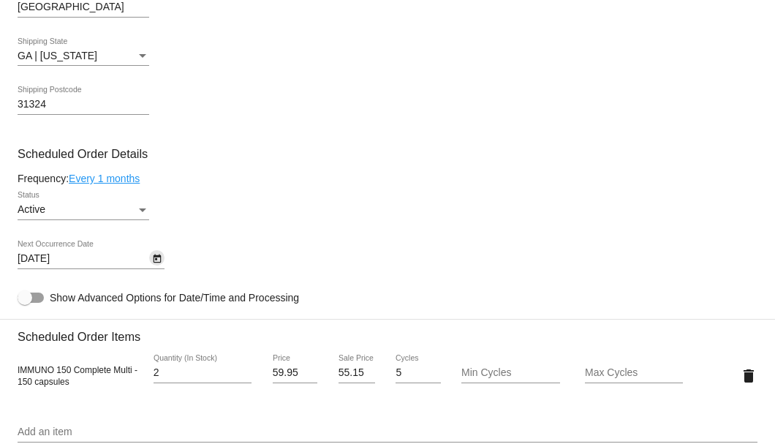
click at [156, 256] on icon "Open calendar" at bounding box center [157, 259] width 8 height 9
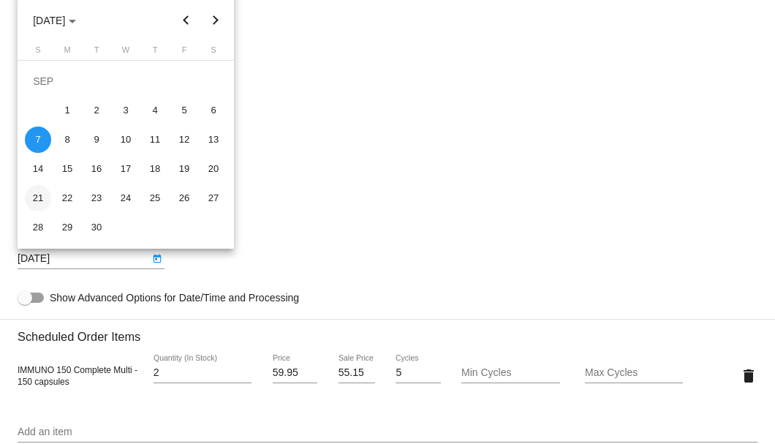
click at [45, 195] on div "21" at bounding box center [38, 198] width 26 height 26
type input "9/21/2025"
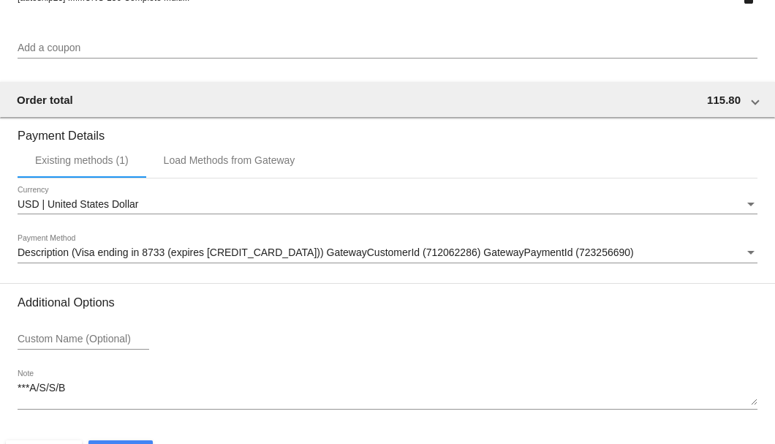
scroll to position [1412, 0]
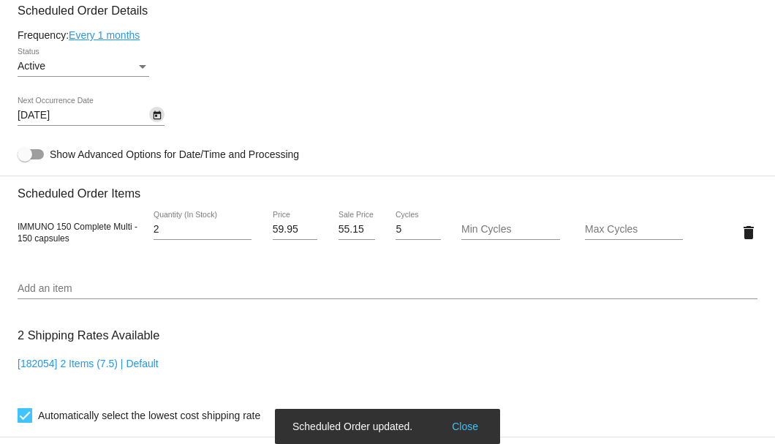
scroll to position [680, 0]
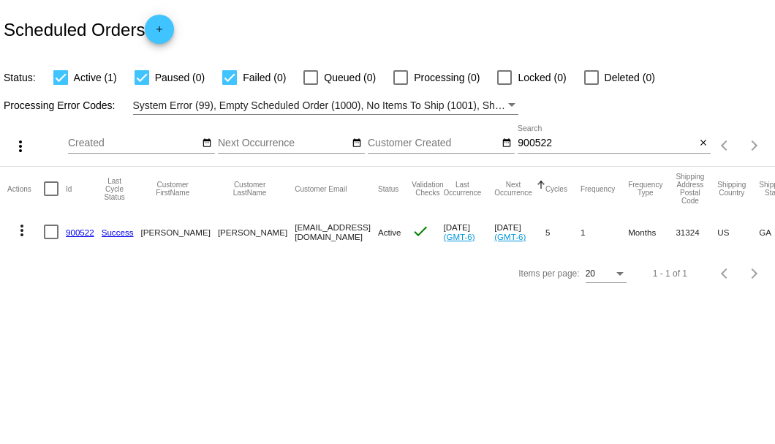
drag, startPoint x: 231, startPoint y: 234, endPoint x: 342, endPoint y: 237, distance: 110.5
click at [342, 237] on mat-row "more_vert 900522 Success [PERSON_NAME] [EMAIL_ADDRESS][DOMAIN_NAME] Active chec…" at bounding box center [536, 232] width 1059 height 42
copy mat-row "[EMAIL_ADDRESS][DOMAIN_NAME]"
